Goal: Task Accomplishment & Management: Use online tool/utility

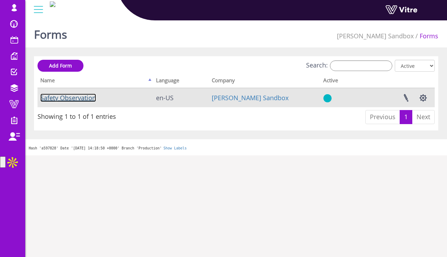
click at [89, 99] on link "Safety Observation" at bounding box center [68, 97] width 56 height 8
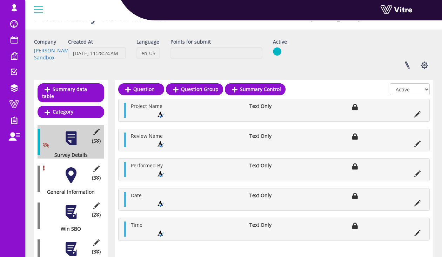
scroll to position [55, 0]
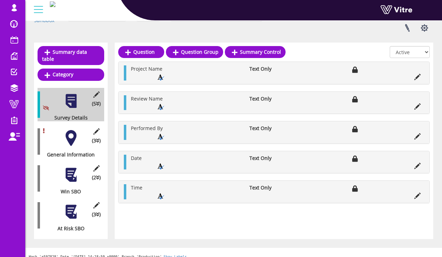
click at [76, 133] on div at bounding box center [71, 138] width 16 height 16
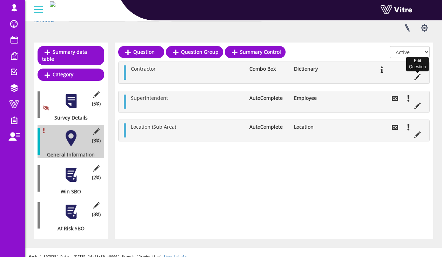
click at [417, 79] on icon at bounding box center [417, 77] width 6 height 6
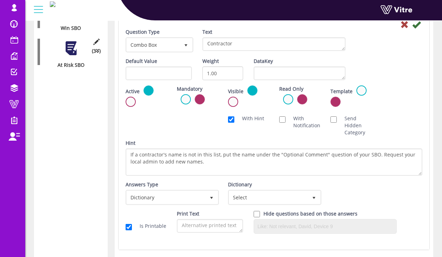
scroll to position [226, 0]
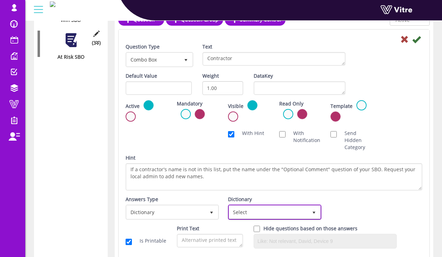
click at [256, 216] on span "Select" at bounding box center [268, 211] width 79 height 13
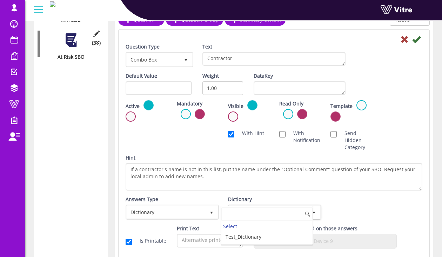
click at [265, 215] on input at bounding box center [266, 213] width 91 height 13
click at [358, 202] on div "Answers Type Dictionary 1 Answers Type Dictionary 1 Module Select Form Context …" at bounding box center [273, 209] width 307 height 29
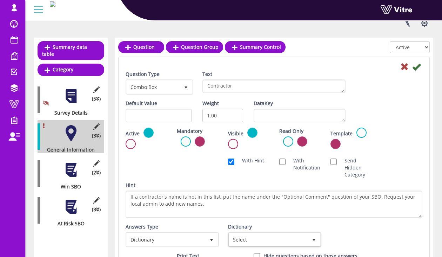
scroll to position [61, 0]
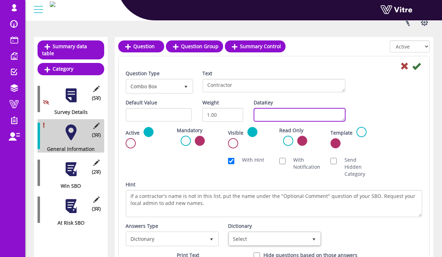
click at [322, 109] on textarea "DataKey" at bounding box center [300, 115] width 92 height 14
click at [375, 112] on div "Default Value Weight 1.00 DataKey" at bounding box center [273, 113] width 307 height 28
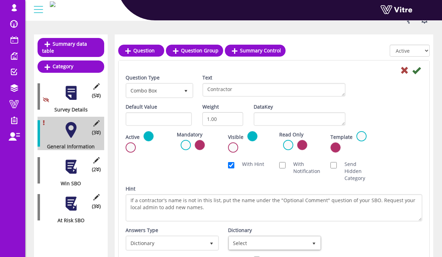
scroll to position [80, 0]
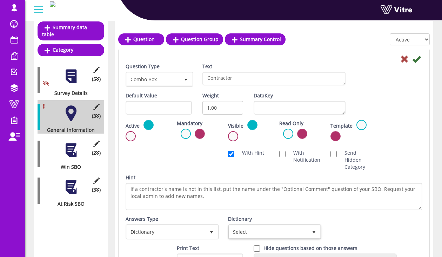
click at [70, 148] on div at bounding box center [71, 150] width 16 height 16
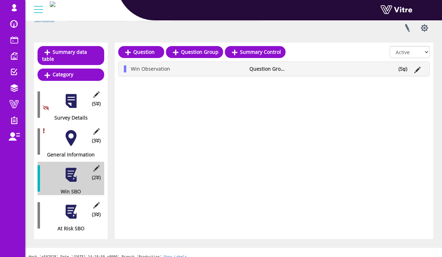
click at [406, 68] on li "(5 )" at bounding box center [403, 68] width 16 height 7
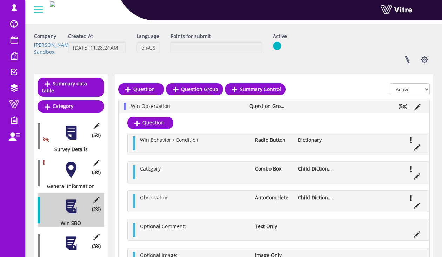
scroll to position [0, 0]
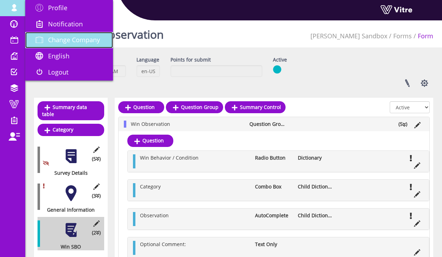
click at [73, 36] on span "Change Company" at bounding box center [74, 39] width 52 height 8
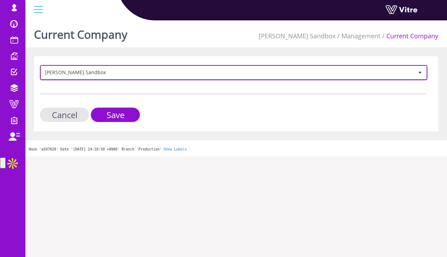
click at [102, 74] on span "Hoffman Sandbox" at bounding box center [227, 72] width 373 height 13
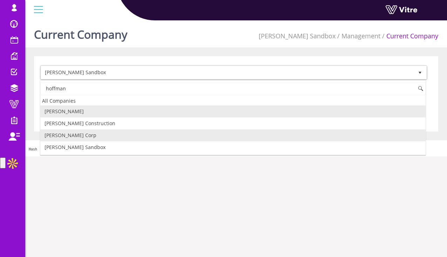
click at [100, 134] on li "Hoffman Corp" at bounding box center [233, 135] width 386 height 12
type input "hoffman"
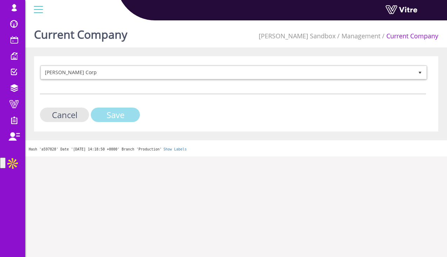
click at [125, 117] on input "Save" at bounding box center [115, 114] width 49 height 14
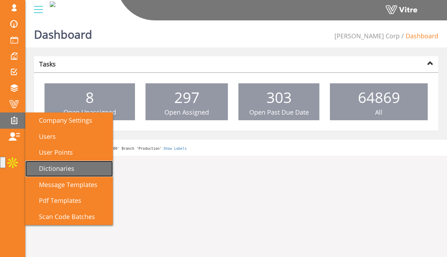
click at [82, 164] on link "Dictionaries" at bounding box center [69, 168] width 88 height 16
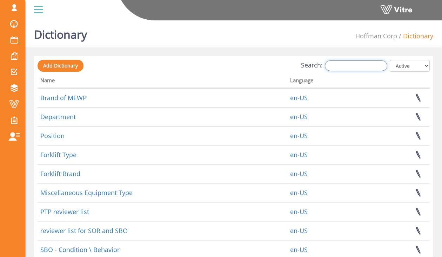
click at [350, 67] on input "Search:" at bounding box center [356, 65] width 62 height 11
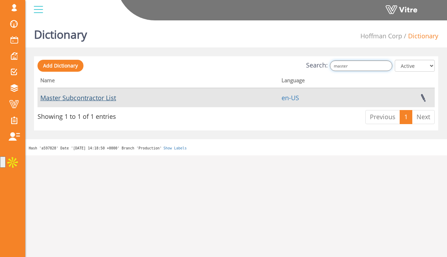
type input "master"
click at [109, 97] on link "Master Subcontractor List" at bounding box center [78, 97] width 76 height 8
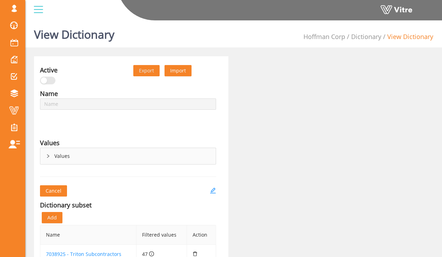
type input "Master Subcontractor List"
click at [152, 71] on span "Export" at bounding box center [146, 71] width 15 height 8
click at [371, 36] on link "Dictionary" at bounding box center [366, 36] width 30 height 8
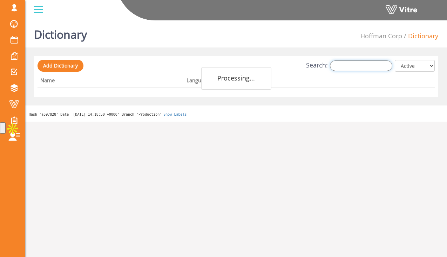
click at [361, 61] on input "Search:" at bounding box center [361, 65] width 62 height 11
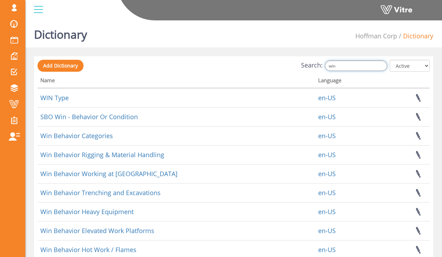
type input "win"
click at [36, 6] on div at bounding box center [39, 9] width 16 height 19
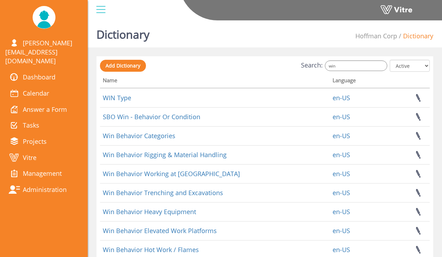
click at [94, 15] on div at bounding box center [101, 9] width 16 height 19
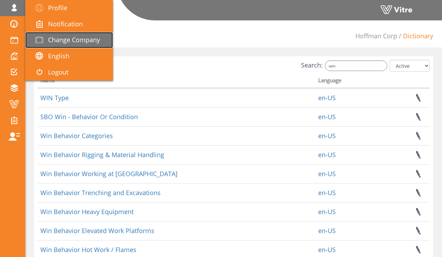
click at [65, 35] on span "Change Company" at bounding box center [74, 39] width 52 height 8
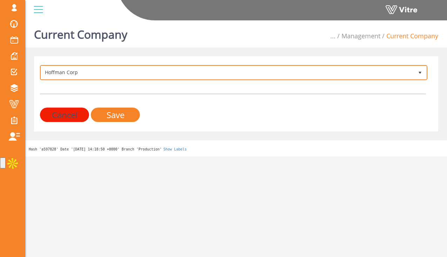
click at [133, 77] on span "Hoffman Corp" at bounding box center [227, 72] width 373 height 13
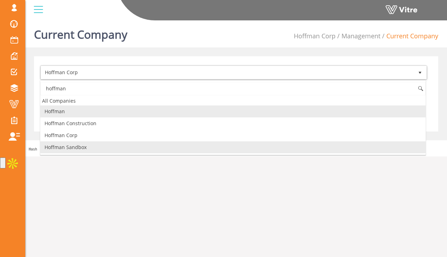
click at [125, 144] on li "Hoffman Sandbox" at bounding box center [233, 147] width 386 height 12
type input "hoffman"
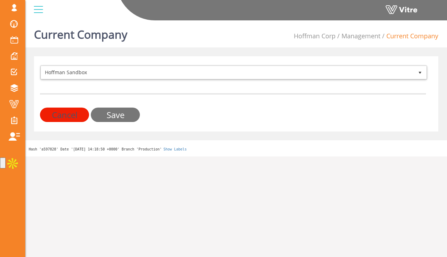
click at [115, 116] on input "Save" at bounding box center [115, 114] width 49 height 14
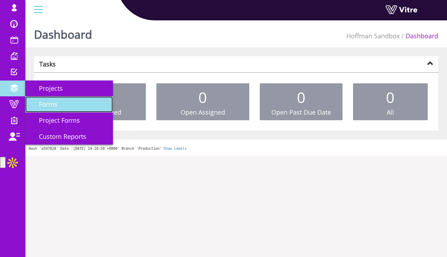
click at [47, 101] on span "Forms" at bounding box center [44, 104] width 27 height 8
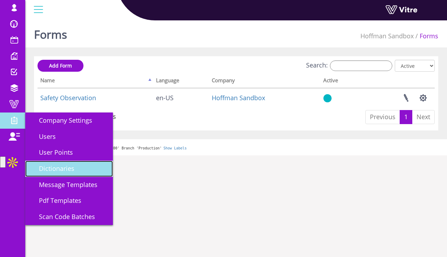
click at [79, 171] on link "Dictionaries" at bounding box center [69, 168] width 88 height 16
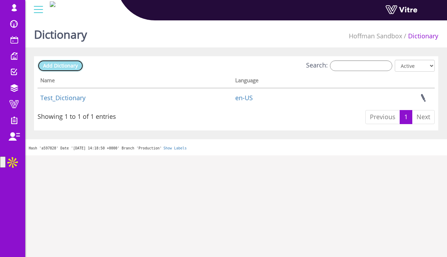
click at [75, 67] on span "Add Dictionary" at bounding box center [60, 65] width 35 height 7
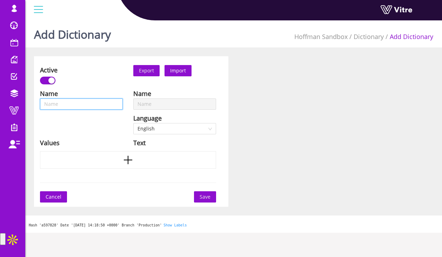
click at [86, 104] on input "text" at bounding box center [81, 103] width 83 height 11
click at [113, 67] on div "Active" at bounding box center [81, 70] width 83 height 10
click at [182, 69] on span "Import" at bounding box center [178, 70] width 16 height 7
click at [58, 196] on span "Cancel" at bounding box center [54, 197] width 16 height 8
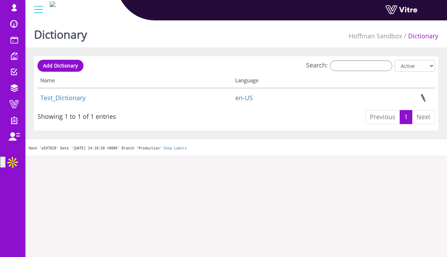
click at [38, 10] on div at bounding box center [39, 9] width 16 height 19
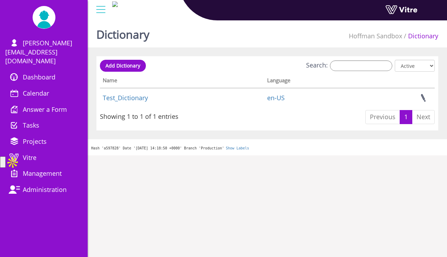
click at [265, 154] on div "Hash 'a597828' Date '2025-10-01 14:18:50 +0000' Branch 'Production' Show Labels" at bounding box center [268, 147] width 360 height 16
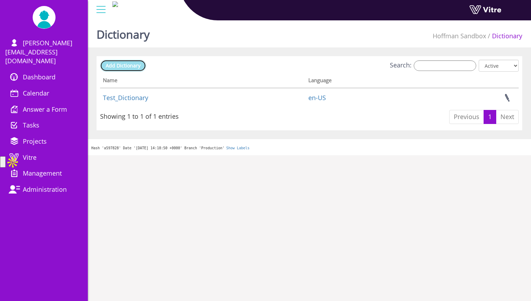
click at [140, 67] on link "Add Dictionary" at bounding box center [123, 66] width 46 height 12
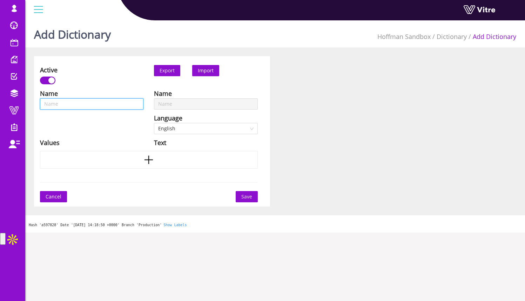
click at [105, 105] on input "text" at bounding box center [92, 103] width 104 height 11
type input "T"
type input "Te"
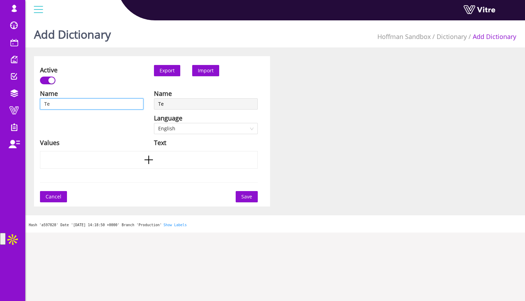
type input "Tes"
type input "Test"
type input "Test_"
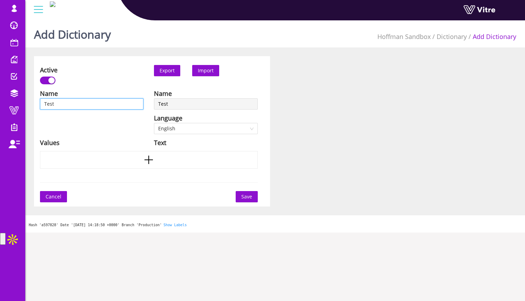
type input "Test_"
type input "Test_S"
type input "Test_Su"
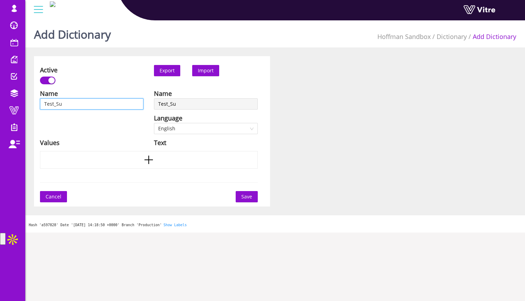
type input "Test_Sub"
type input "Test_SubC"
type input "Test_SubCo"
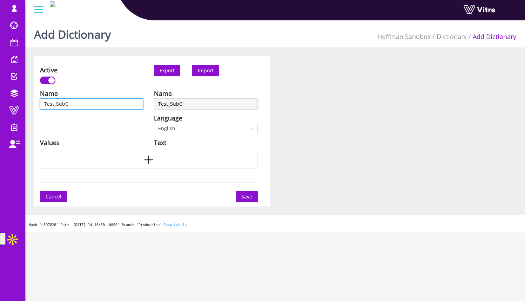
type input "Test_SubCo"
type input "Test_SubCon"
type input "Test_SubCont"
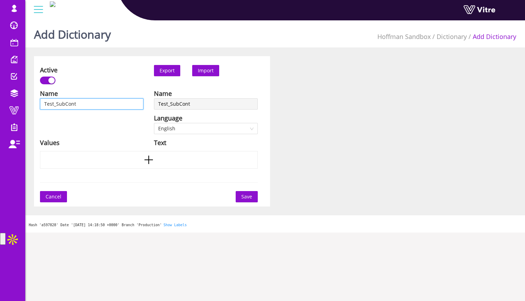
type input "Test_SubContr"
type input "Test_SubContra"
type input "Test_SubContrac"
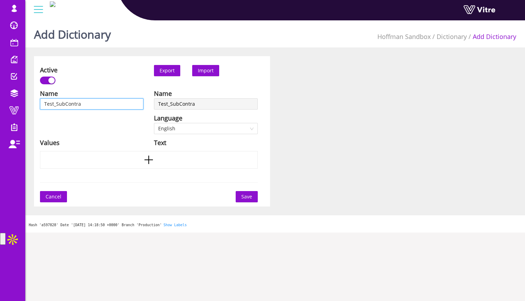
type input "Test_SubContrac"
type input "Test_SubContract"
type input "Test_SubContracto"
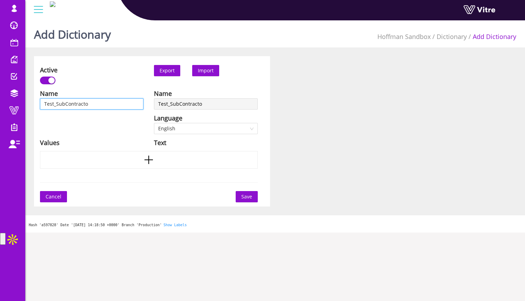
type input "Test_SubContractor"
type input "Test_SubContractorL"
type input "Test_SubContractorLi"
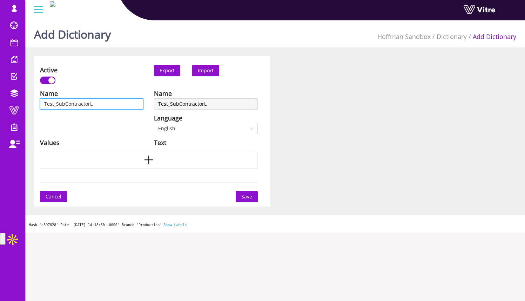
type input "Test_SubContractorLi"
type input "Test_SubContractorLis"
type input "Test_SubContractorList"
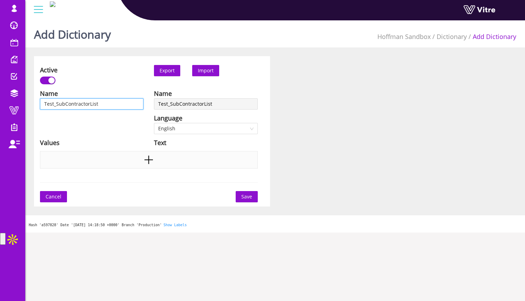
type input "Test_SubContractorList"
click at [215, 163] on div at bounding box center [149, 160] width 218 height 18
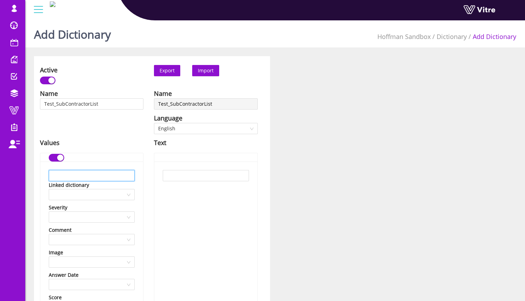
click at [110, 173] on input "text" at bounding box center [92, 175] width 86 height 11
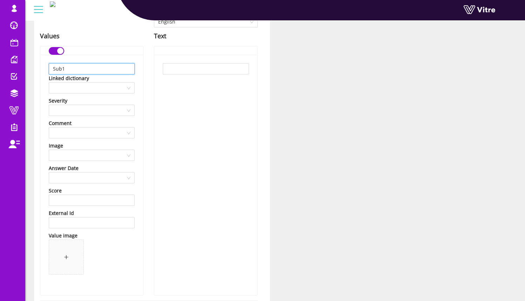
scroll to position [187, 0]
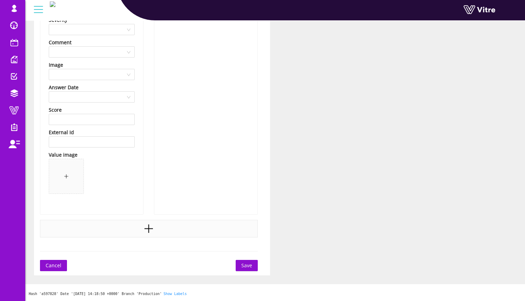
type input "Sub1"
click at [185, 229] on div at bounding box center [149, 229] width 218 height 18
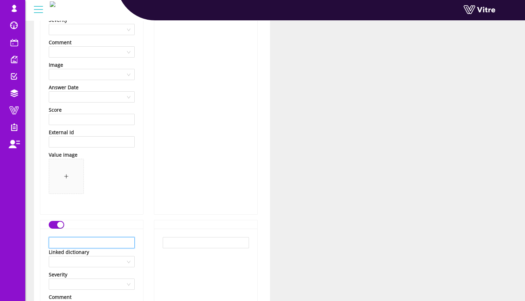
click at [116, 239] on input "text" at bounding box center [92, 242] width 86 height 11
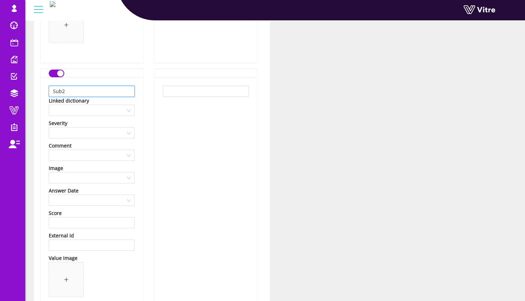
scroll to position [442, 0]
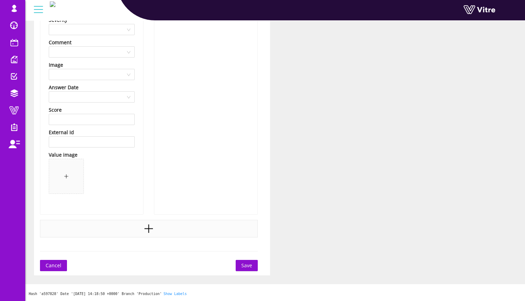
type input "Sub2"
click at [127, 222] on div at bounding box center [149, 229] width 218 height 18
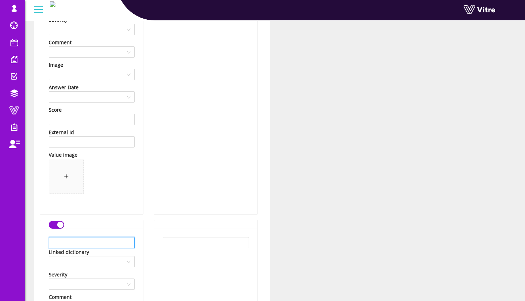
click at [109, 243] on input "text" at bounding box center [92, 242] width 86 height 11
type input "Sub3"
click at [147, 231] on div "Name Test_SubContractorList Language English Values Sub1 Linked dictionary Seve…" at bounding box center [92, 61] width 114 height 828
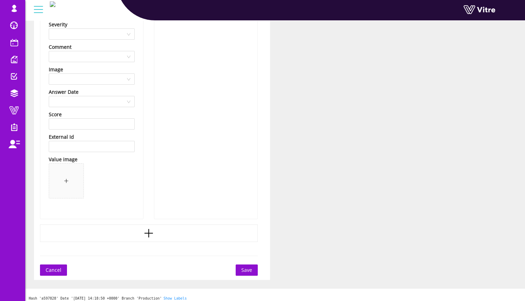
scroll to position [696, 0]
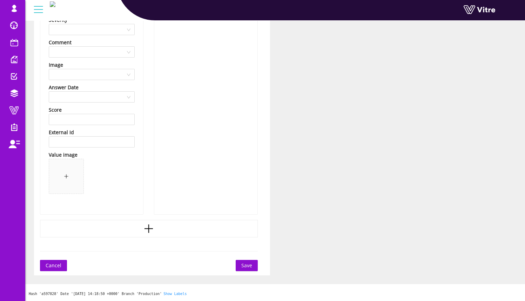
click at [250, 266] on span "Save" at bounding box center [246, 265] width 11 height 8
